Goal: Register for event/course

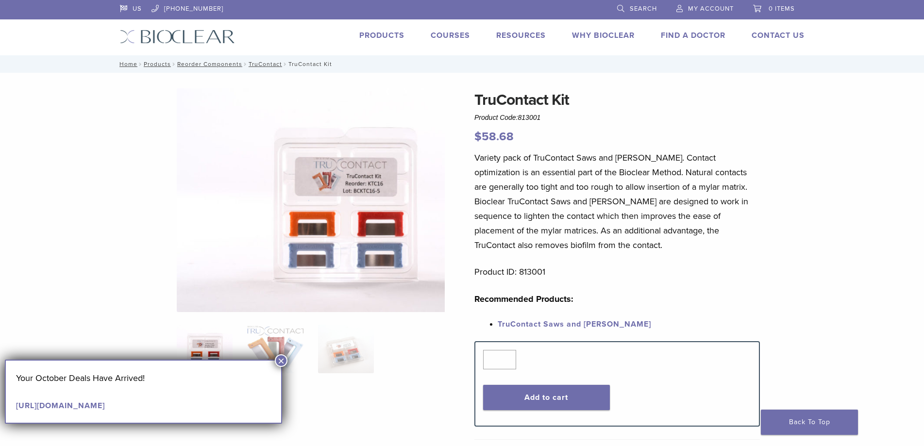
click at [734, 7] on span "My Account" at bounding box center [711, 9] width 46 height 8
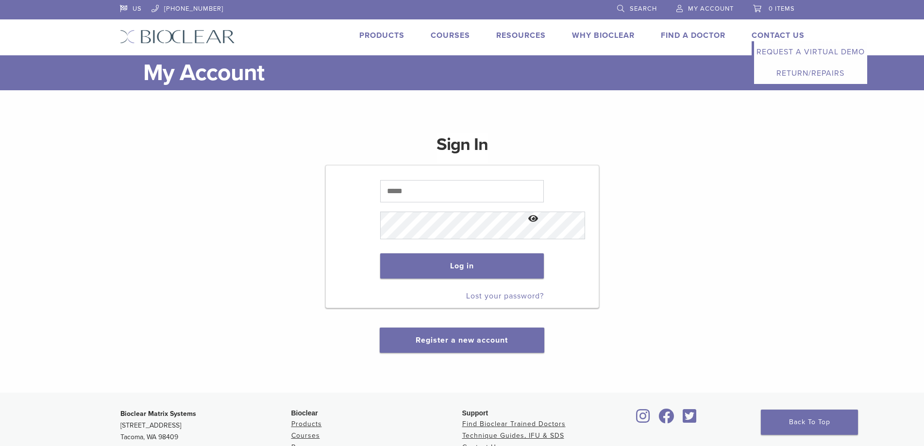
click at [858, 84] on link "Return/Repairs" at bounding box center [810, 73] width 113 height 21
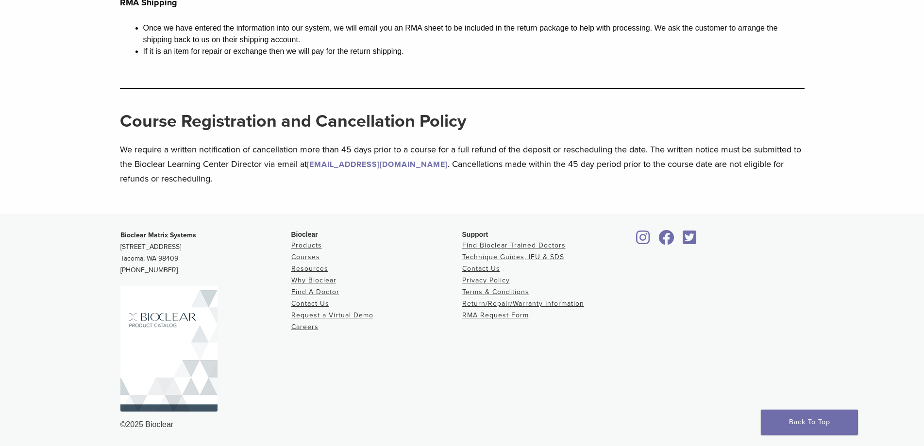
scroll to position [1258, 0]
click at [291, 253] on link "Courses" at bounding box center [305, 257] width 29 height 8
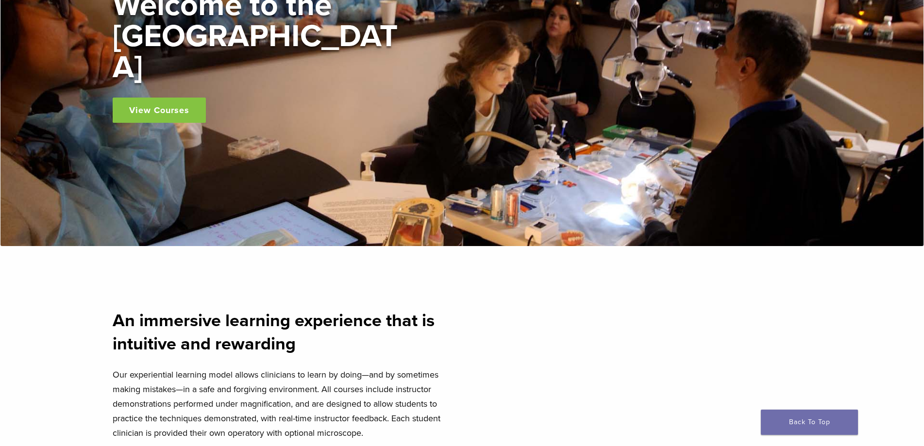
scroll to position [194, 0]
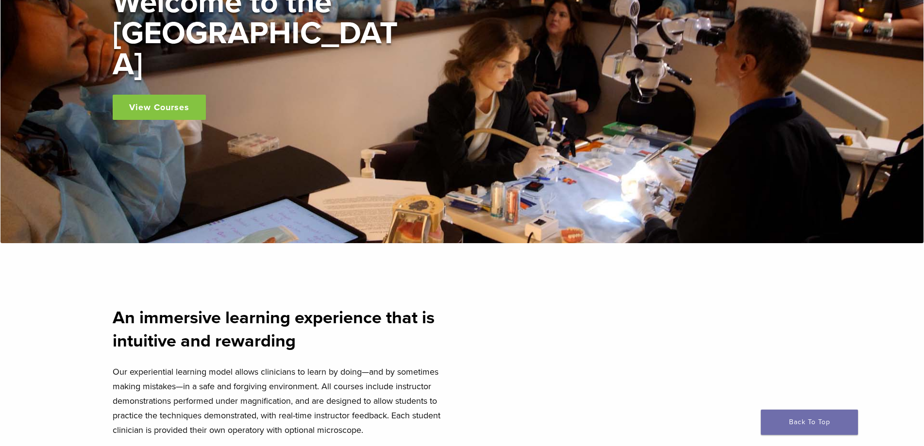
click at [187, 112] on link "View Courses" at bounding box center [159, 107] width 93 height 25
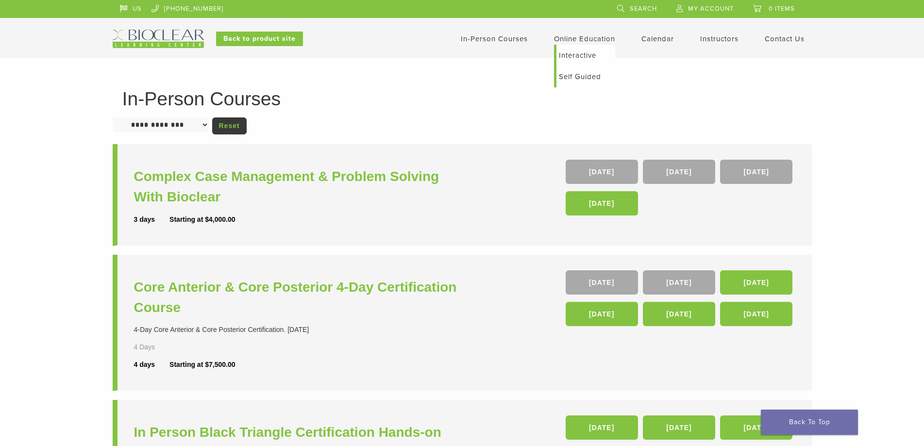
click at [615, 54] on link "Interactive" at bounding box center [586, 55] width 59 height 21
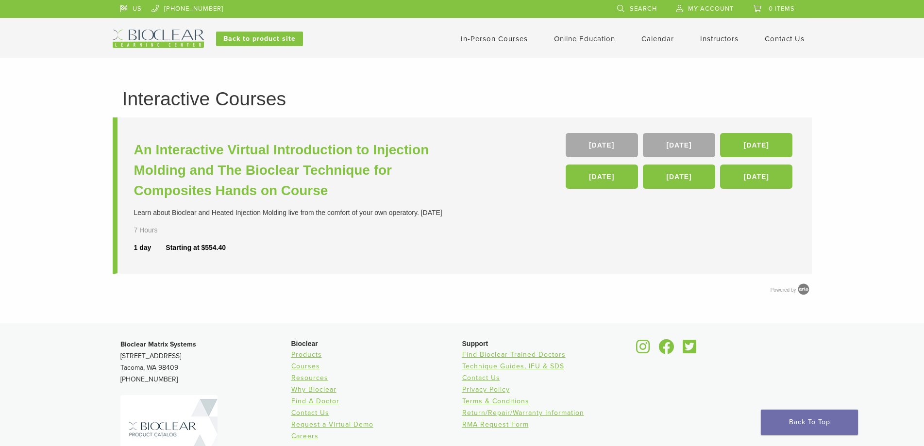
click at [734, 13] on link "My Account" at bounding box center [705, 7] width 57 height 15
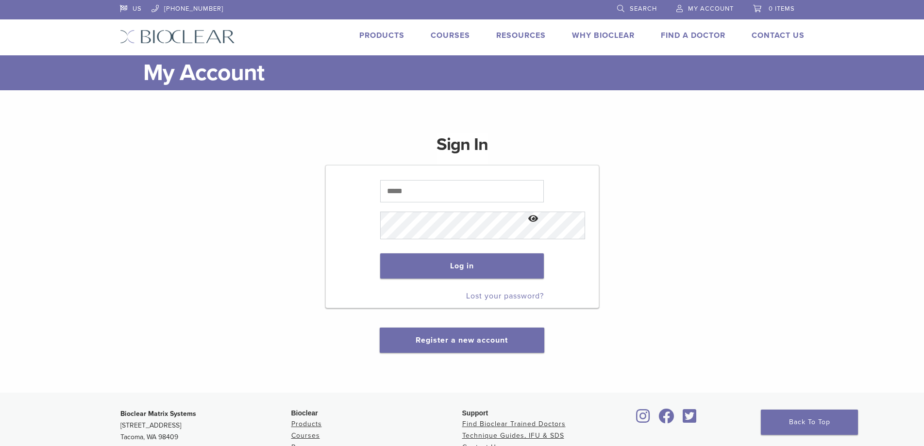
click at [734, 11] on span "My Account" at bounding box center [711, 9] width 46 height 8
click at [459, 203] on input "text" at bounding box center [462, 191] width 164 height 22
click at [544, 232] on button "Show password" at bounding box center [533, 219] width 21 height 25
drag, startPoint x: 402, startPoint y: 222, endPoint x: 360, endPoint y: 222, distance: 41.8
click at [380, 203] on input "**********" at bounding box center [462, 191] width 164 height 22
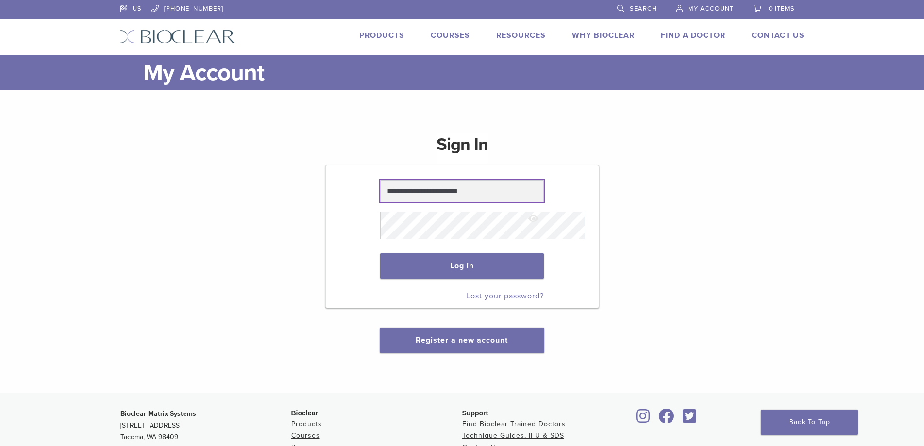
type input "**********"
click at [359, 37] on link "Products" at bounding box center [381, 36] width 45 height 10
click at [544, 232] on button "Hide password" at bounding box center [533, 219] width 21 height 25
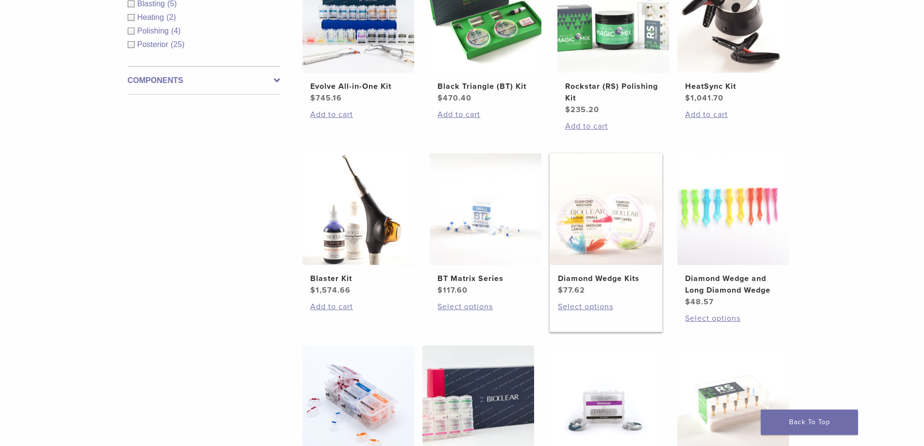
scroll to position [437, 0]
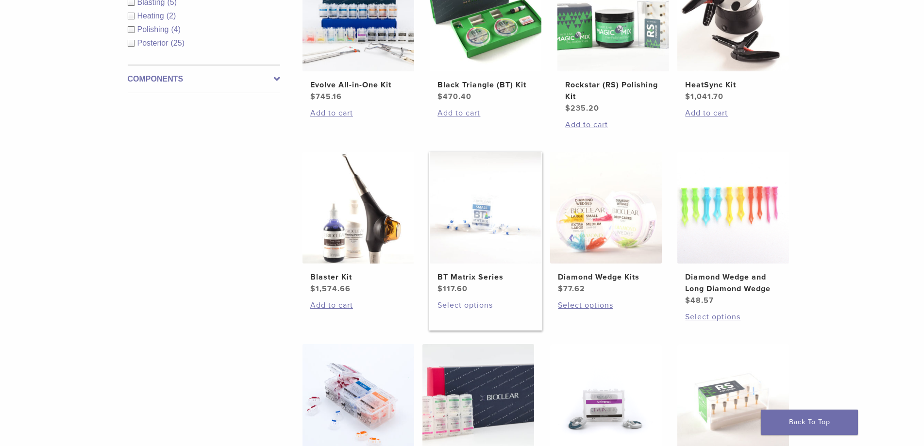
click at [461, 311] on link "Select options" at bounding box center [486, 306] width 96 height 12
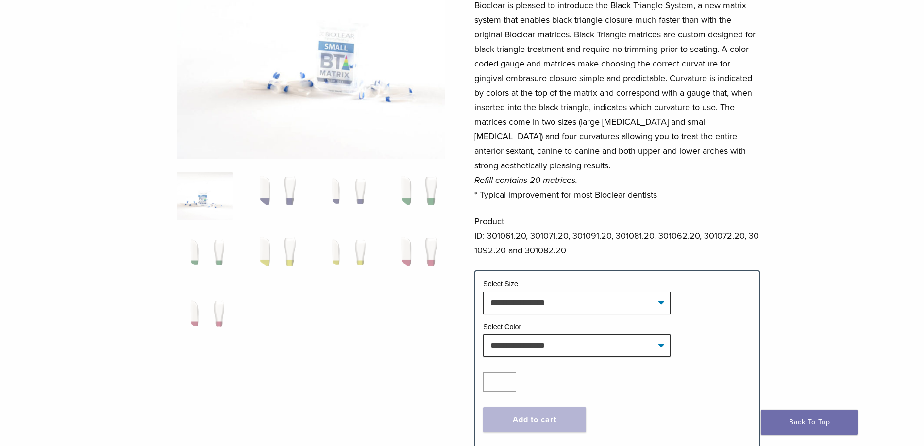
scroll to position [146, 0]
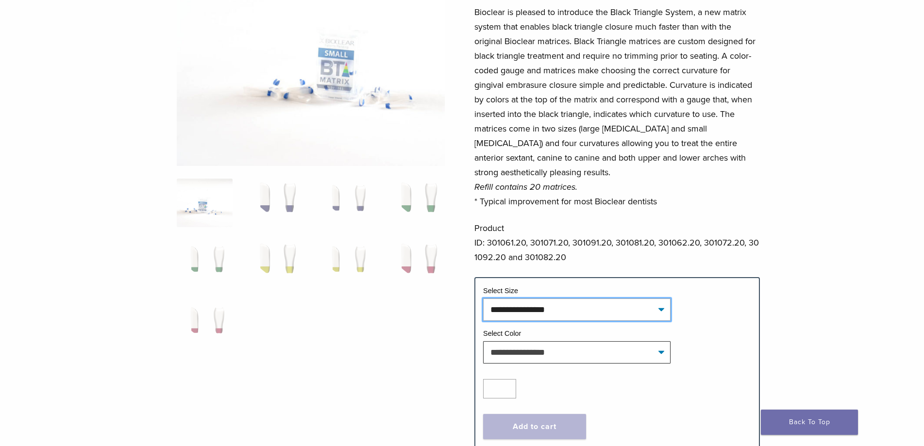
click at [527, 321] on select "**********" at bounding box center [576, 310] width 187 height 22
click at [488, 321] on select "**********" at bounding box center [576, 310] width 187 height 22
select select "*****"
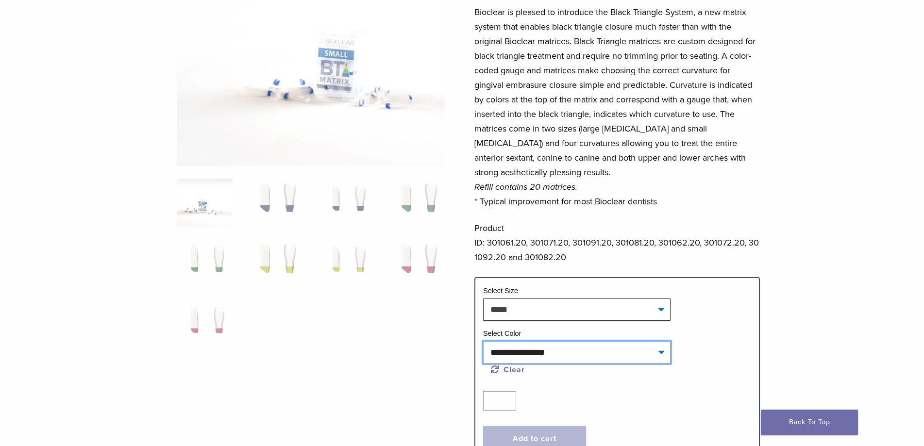
click at [542, 364] on select "**********" at bounding box center [576, 352] width 187 height 22
click at [355, 362] on ol at bounding box center [311, 271] width 283 height 184
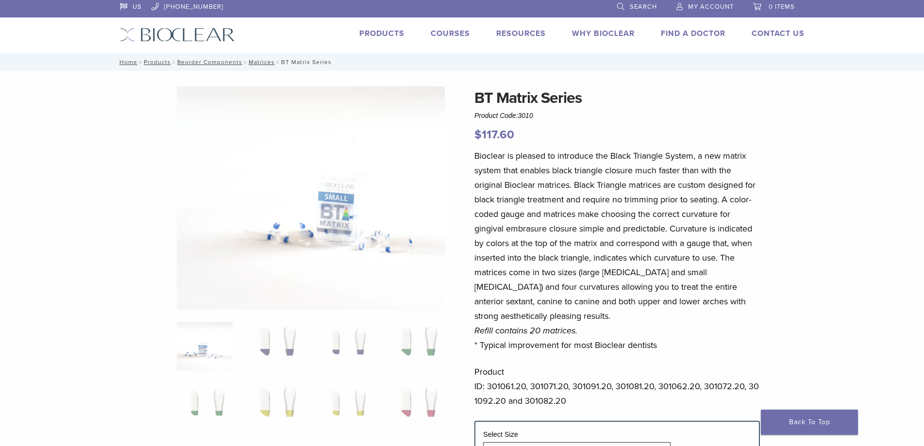
scroll to position [0, 0]
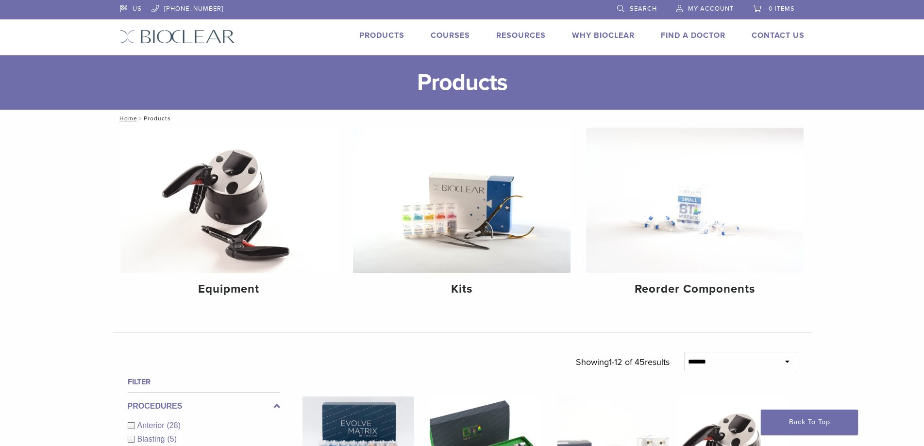
scroll to position [437, 0]
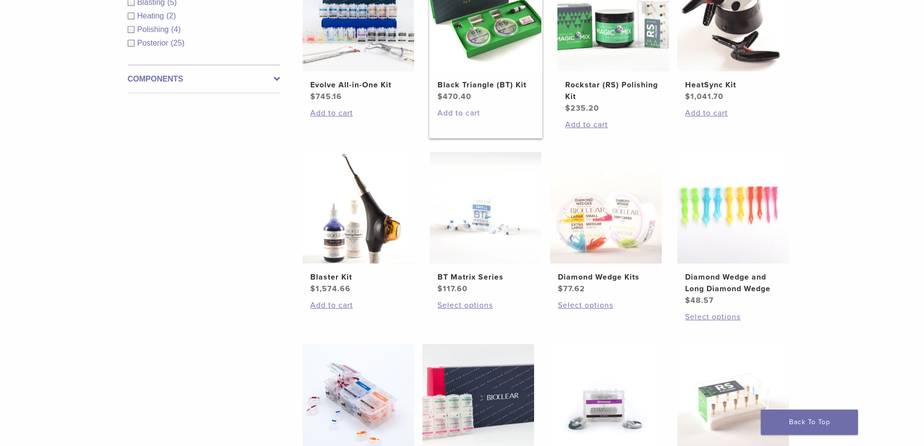
click at [458, 119] on link "Add to cart" at bounding box center [486, 113] width 96 height 12
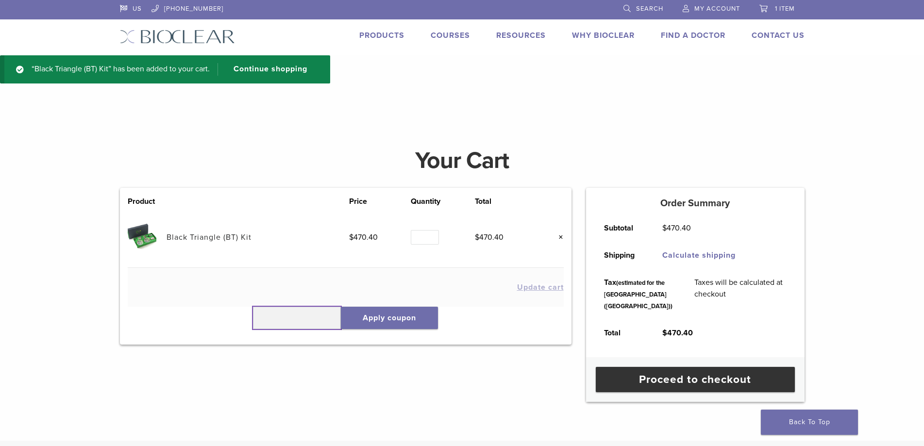
click at [259, 329] on input "text" at bounding box center [297, 318] width 88 height 22
click at [257, 329] on input "text" at bounding box center [297, 318] width 88 height 22
click at [439, 40] on link "Courses" at bounding box center [450, 36] width 39 height 10
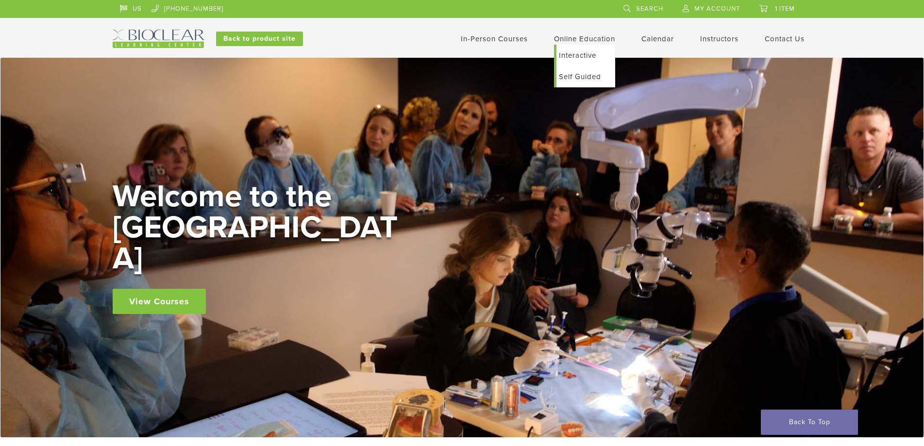
click at [615, 57] on link "Interactive" at bounding box center [586, 55] width 59 height 21
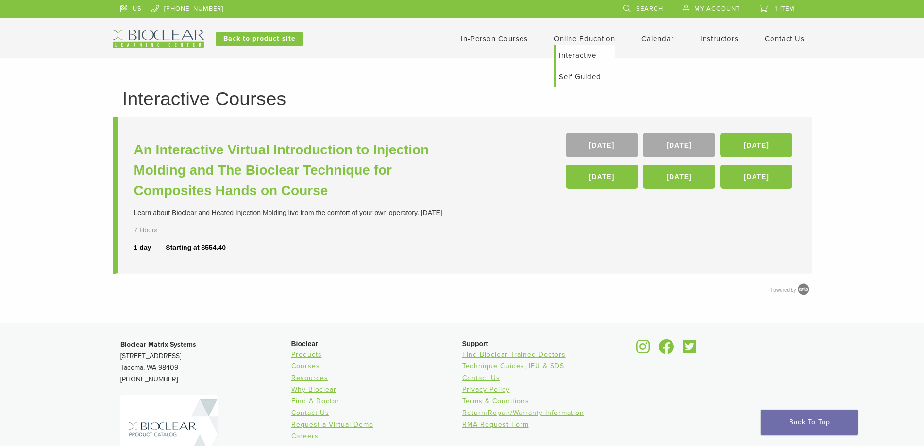
click at [615, 78] on link "Self Guided" at bounding box center [586, 76] width 59 height 21
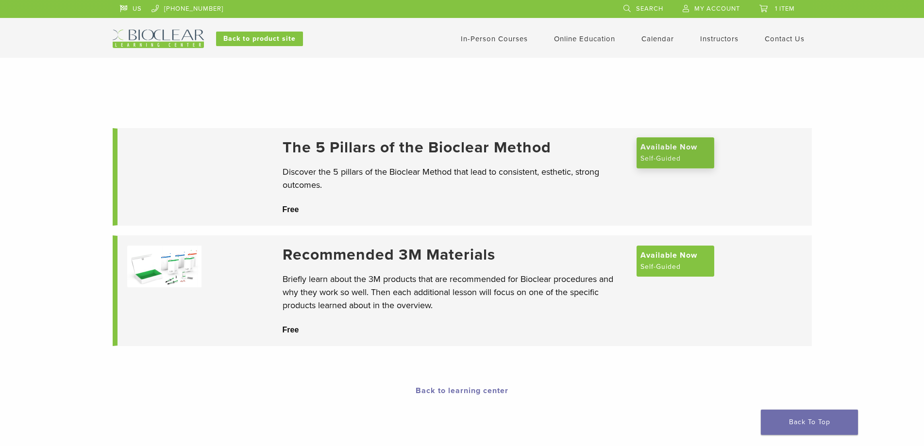
click at [673, 153] on span "Available Now" at bounding box center [669, 147] width 57 height 12
click at [661, 260] on span "Available Now" at bounding box center [669, 255] width 57 height 12
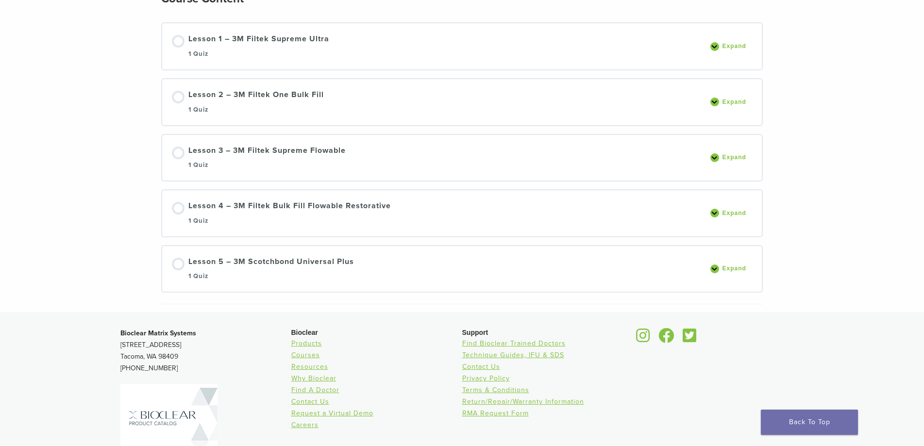
scroll to position [194, 0]
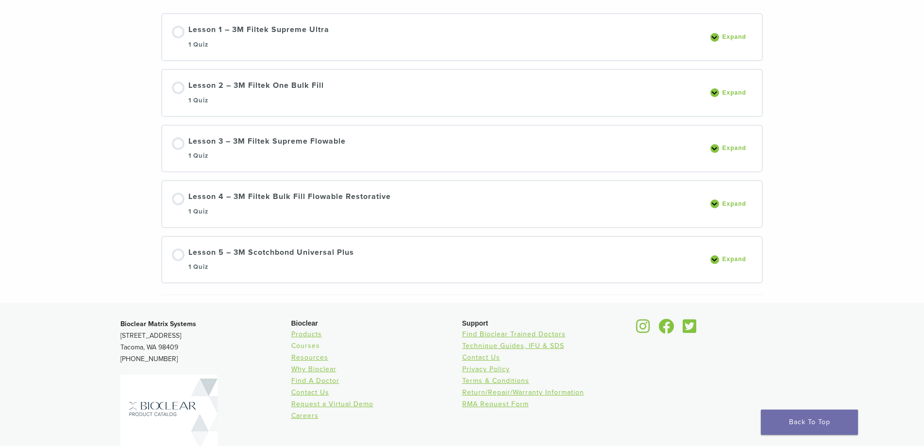
click at [291, 350] on link "Courses" at bounding box center [305, 346] width 29 height 8
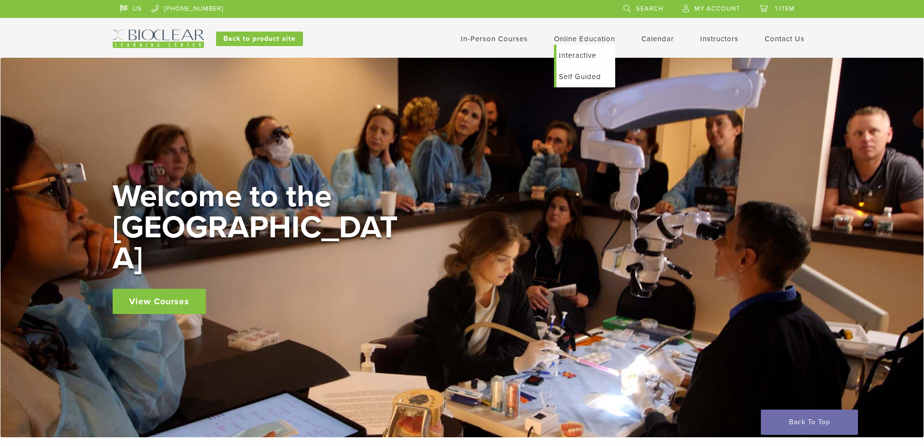
click at [615, 74] on link "Self Guided" at bounding box center [586, 76] width 59 height 21
click at [615, 81] on link "Self Guided" at bounding box center [586, 76] width 59 height 21
